Goal: Task Accomplishment & Management: Manage account settings

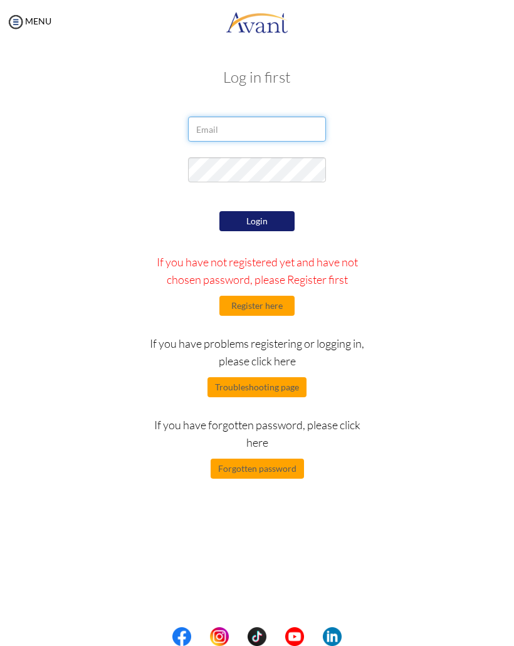
click at [276, 126] on input "email" at bounding box center [257, 129] width 138 height 25
type input "[EMAIL_ADDRESS][DOMAIN_NAME]"
click at [271, 208] on form "puncharatpaengyar@gmail.com Login If you have not registered yet and have not c…" at bounding box center [256, 298] width 451 height 362
click at [266, 218] on button "Login" at bounding box center [256, 221] width 75 height 20
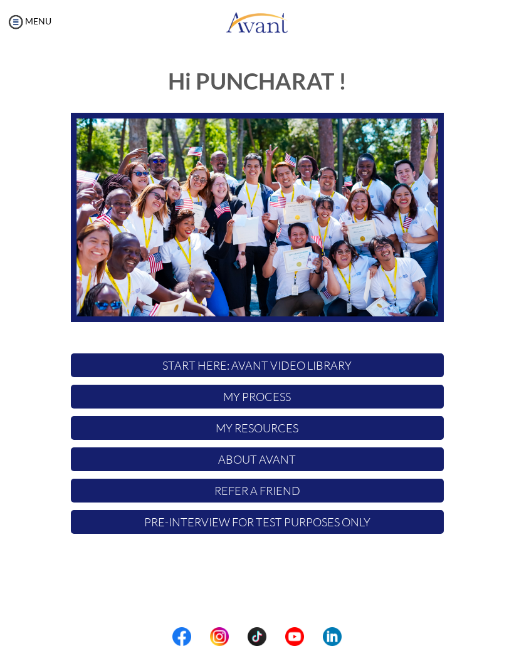
click at [346, 403] on p "My Process" at bounding box center [257, 397] width 373 height 24
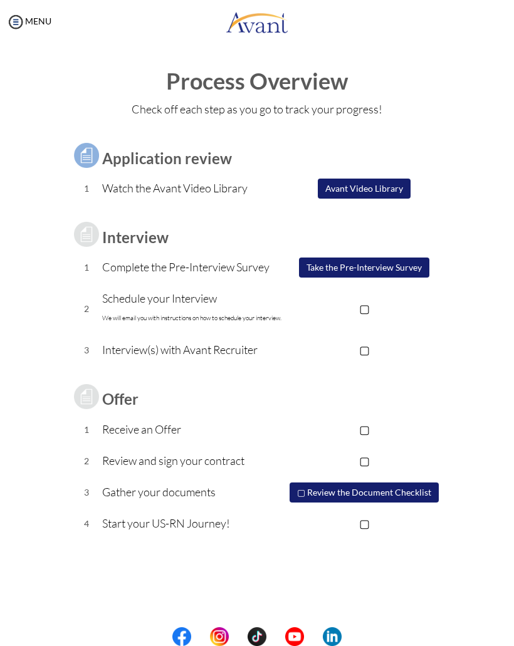
click at [500, 53] on div "My Status What is the next step? We would like you to watch the introductory vi…" at bounding box center [257, 367] width 514 height 646
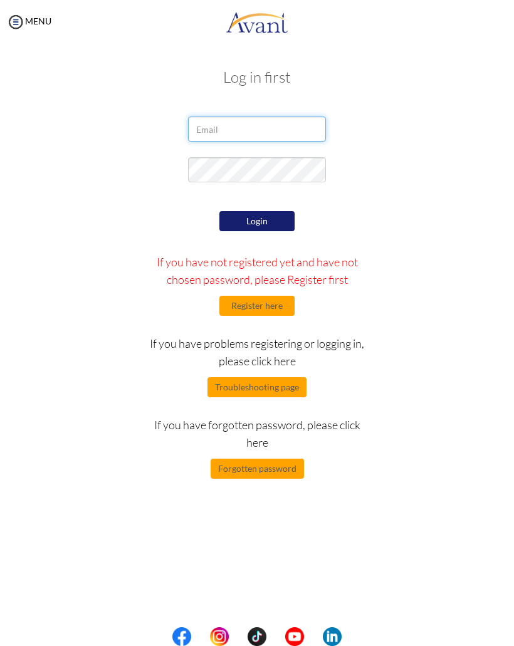
click at [279, 122] on input "email" at bounding box center [257, 129] width 138 height 25
type input "[EMAIL_ADDRESS][DOMAIN_NAME]"
click at [275, 217] on button "Login" at bounding box center [256, 221] width 75 height 20
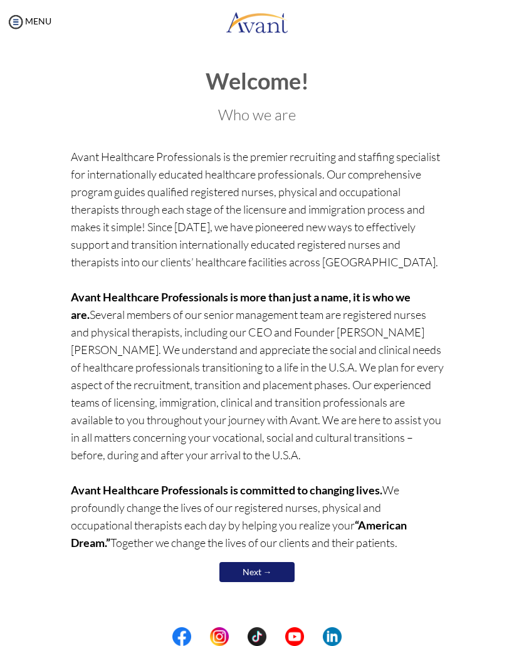
click at [268, 562] on link "Next →" at bounding box center [256, 572] width 75 height 20
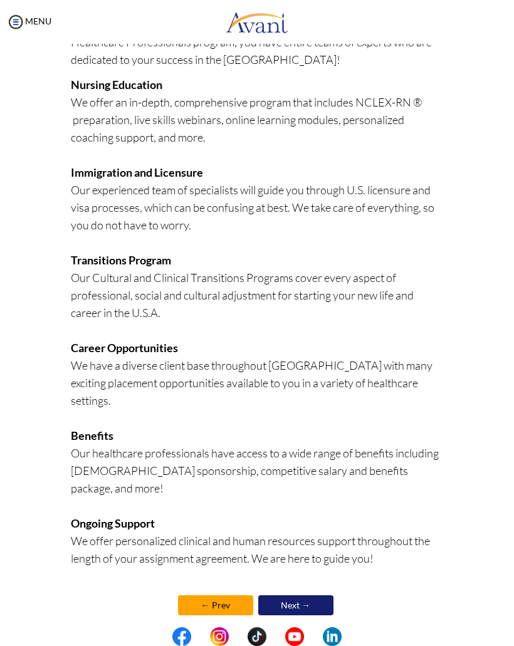
scroll to position [164, 0]
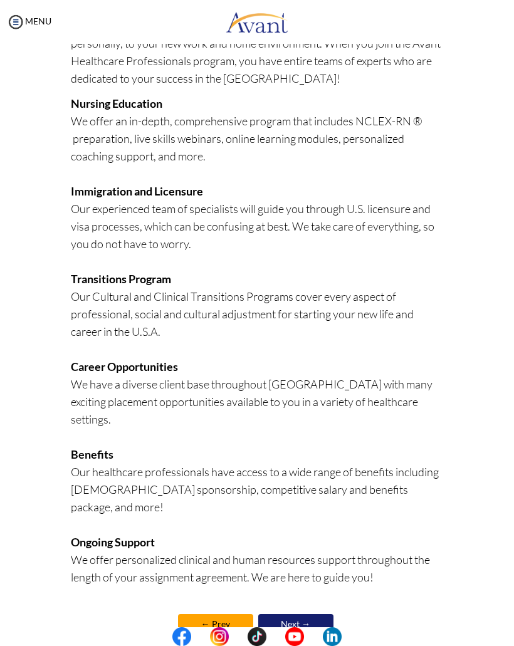
click at [307, 614] on link "Next →" at bounding box center [295, 624] width 75 height 20
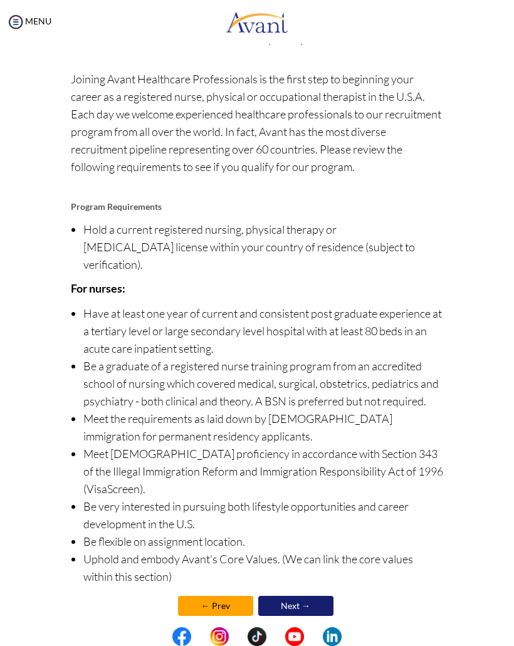
scroll to position [39, 0]
click at [313, 597] on link "Next →" at bounding box center [295, 607] width 75 height 20
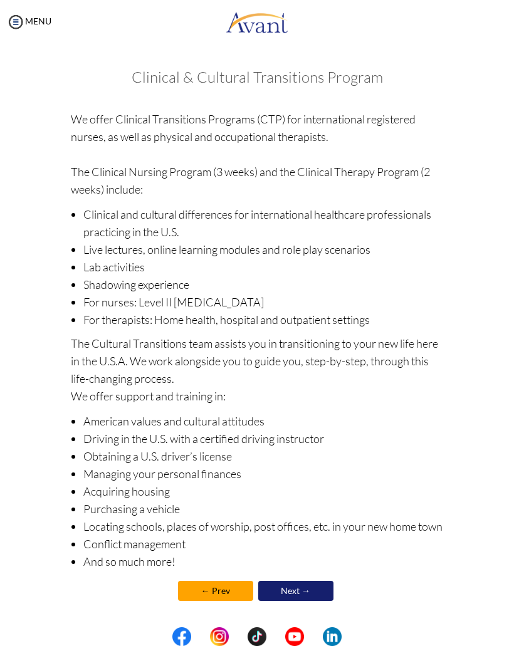
click at [316, 593] on link "Next →" at bounding box center [295, 591] width 75 height 20
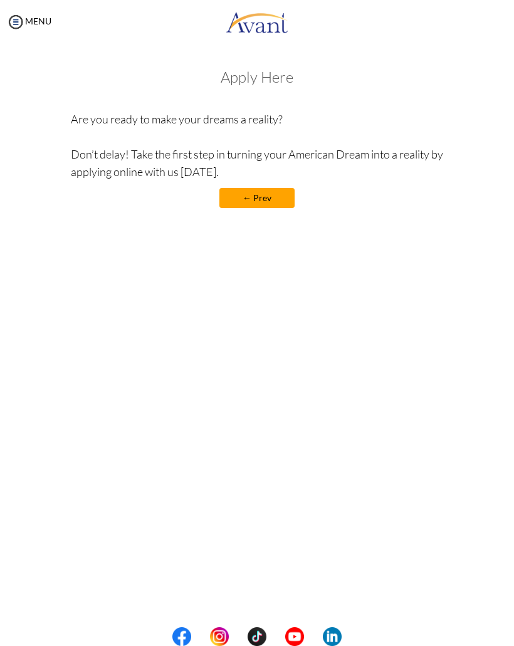
click at [285, 199] on link "← Prev" at bounding box center [256, 198] width 75 height 20
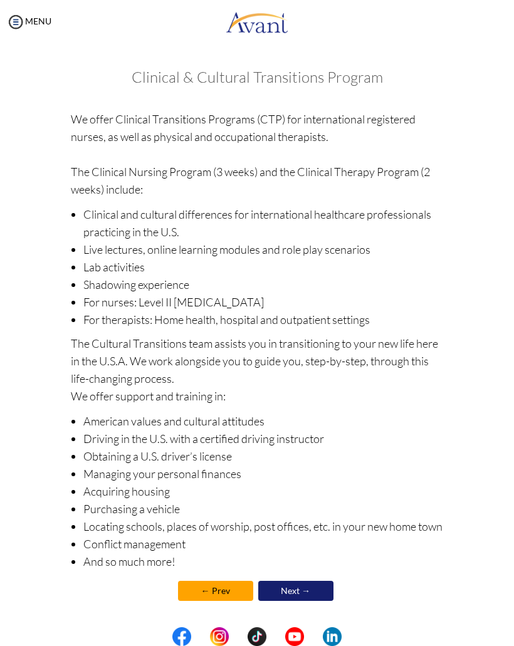
click at [35, 16] on link "MENU" at bounding box center [28, 21] width 45 height 11
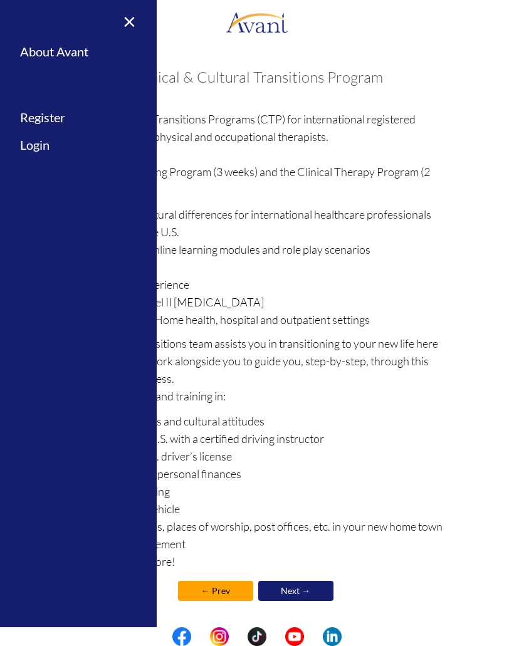
click at [39, 137] on link "Login" at bounding box center [78, 145] width 157 height 28
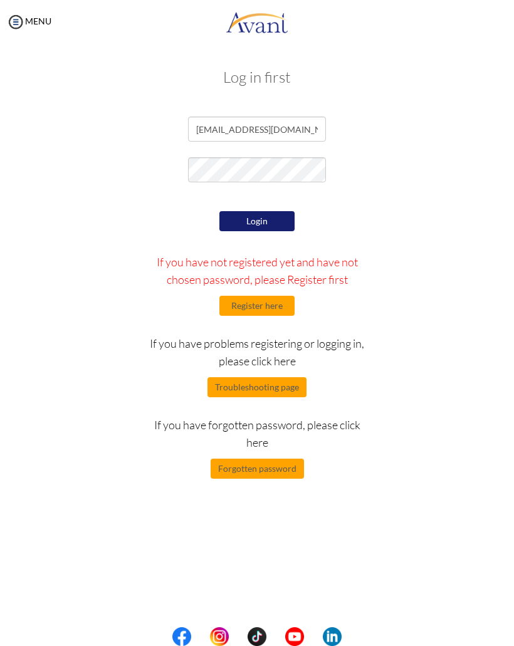
click at [272, 216] on button "Login" at bounding box center [256, 221] width 75 height 20
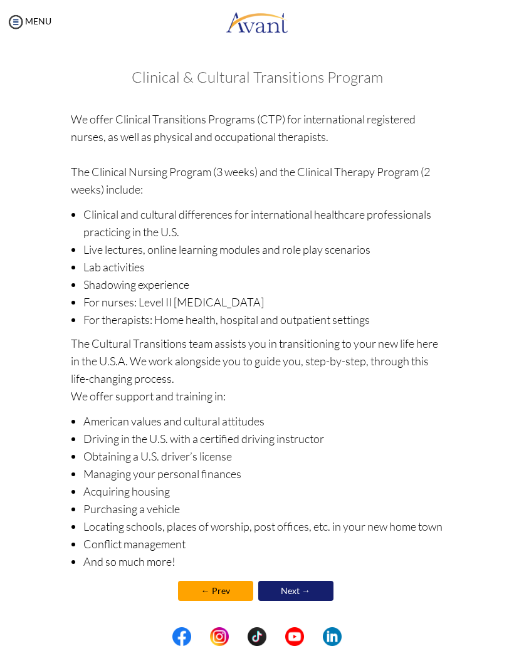
click at [317, 594] on link "Next →" at bounding box center [295, 591] width 75 height 20
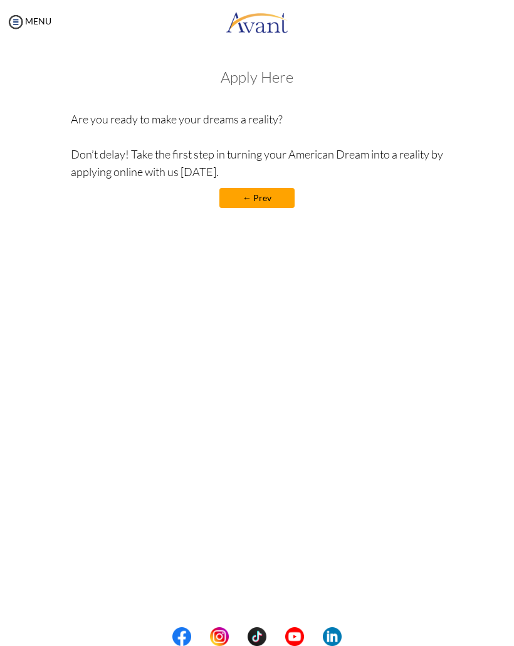
click at [280, 201] on link "← Prev" at bounding box center [256, 198] width 75 height 20
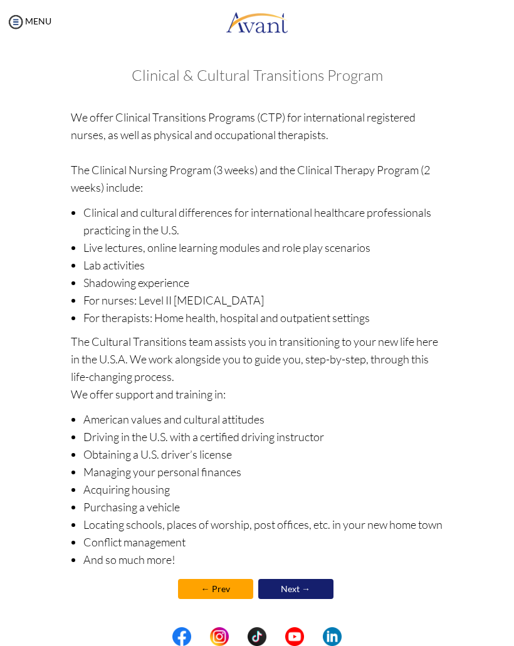
scroll to position [2, 0]
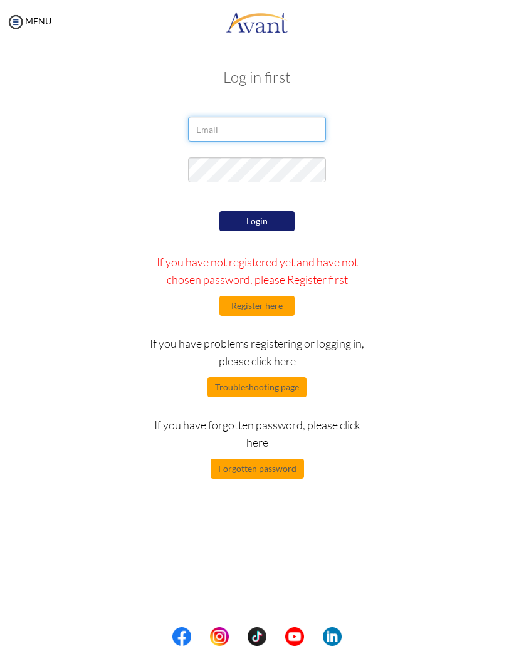
click at [284, 140] on input "email" at bounding box center [257, 129] width 138 height 25
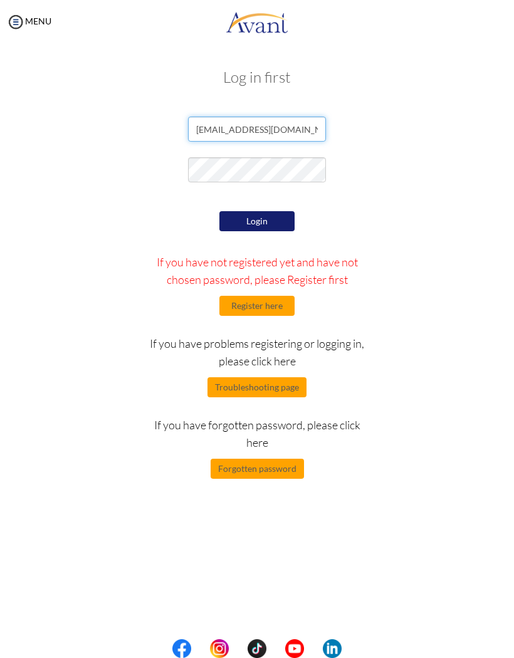
click at [244, 129] on input "[EMAIL_ADDRESS][DOMAIN_NAME]" at bounding box center [257, 129] width 138 height 25
click at [241, 129] on input "[EMAIL_ADDRESS][DOMAIN_NAME]" at bounding box center [257, 129] width 138 height 25
type input "[EMAIL_ADDRESS][DOMAIN_NAME]"
click at [293, 212] on button "Login" at bounding box center [256, 221] width 75 height 20
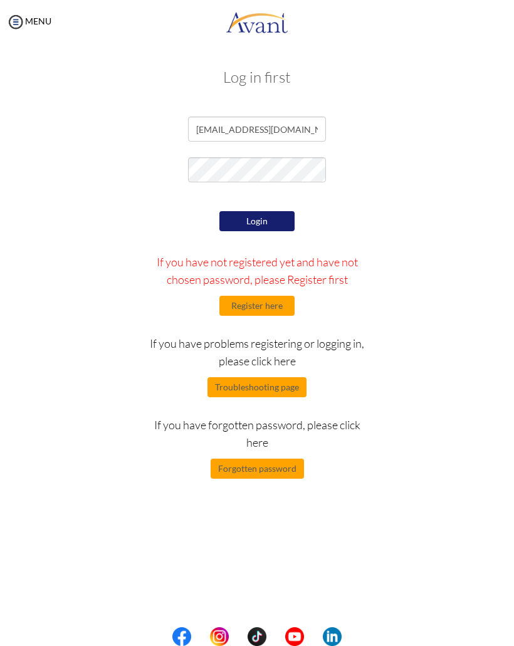
click at [278, 388] on button "Troubleshooting page" at bounding box center [257, 387] width 99 height 20
